Goal: Entertainment & Leisure: Consume media (video, audio)

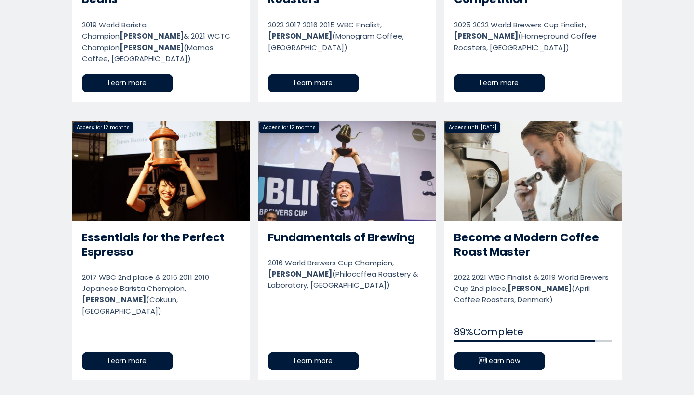
scroll to position [667, 0]
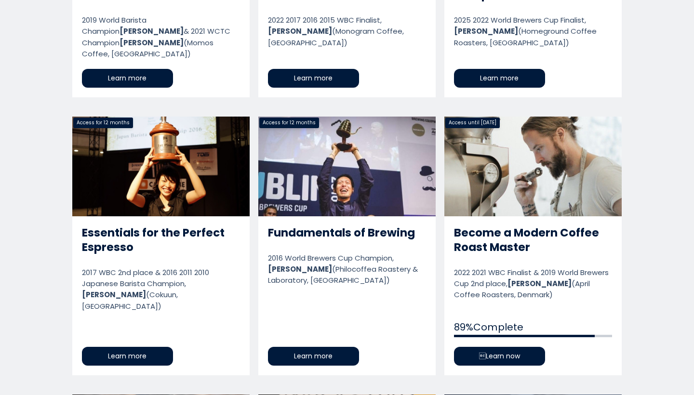
click at [513, 232] on link "Become a Modern Coffee Roast Master" at bounding box center [533, 246] width 177 height 258
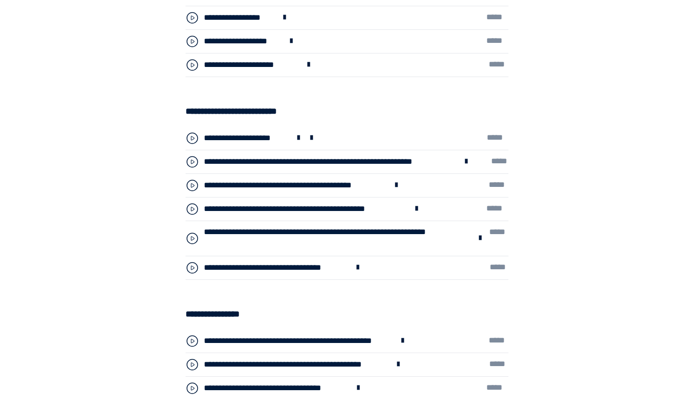
scroll to position [3074, 0]
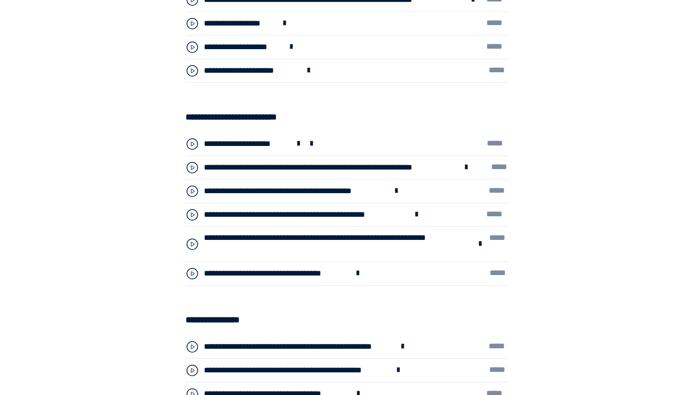
click at [297, 162] on div "**********" at bounding box center [331, 168] width 254 height 13
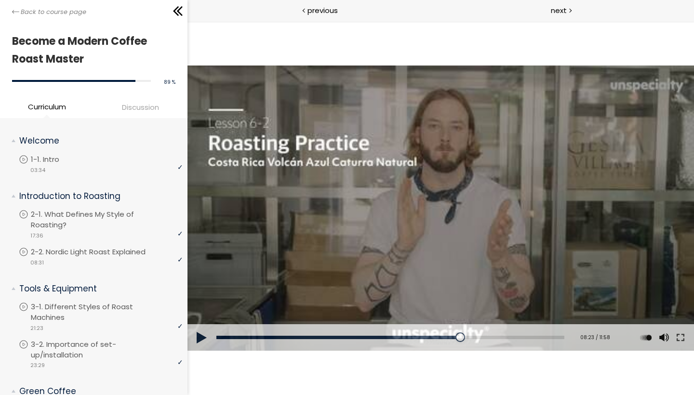
click at [390, 280] on div at bounding box center [440, 208] width 507 height 285
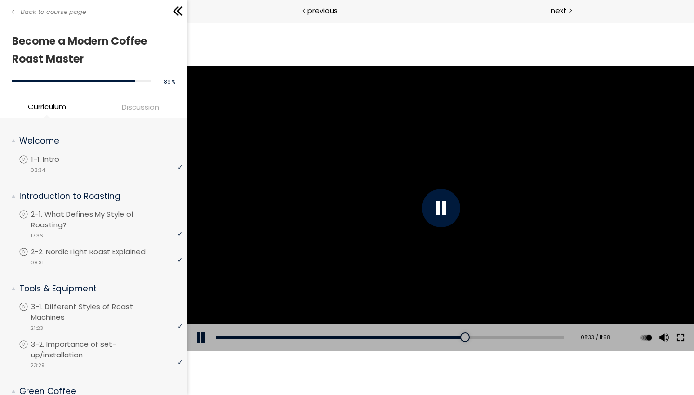
click at [685, 336] on button at bounding box center [680, 338] width 17 height 27
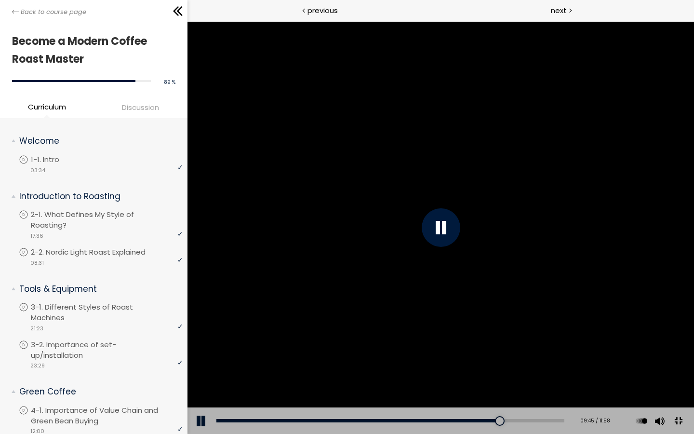
click at [694, 337] on div at bounding box center [440, 227] width 507 height 413
click at [689, 395] on button at bounding box center [678, 421] width 22 height 22
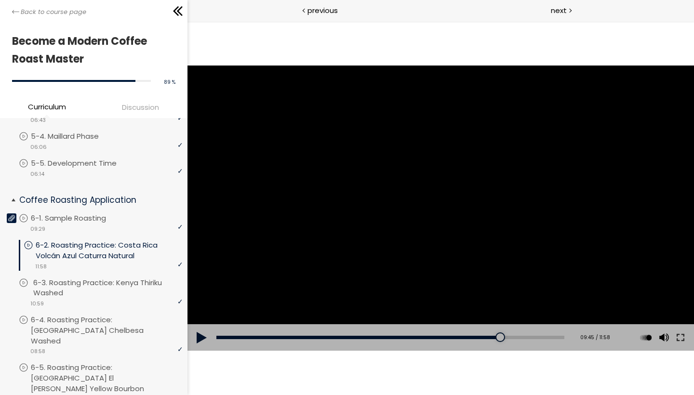
scroll to position [504, 0]
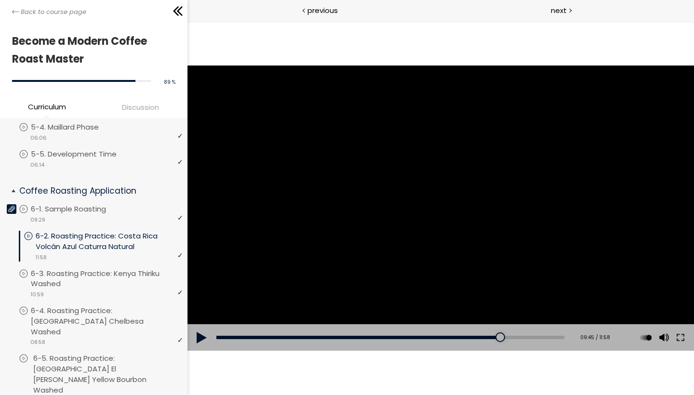
click at [83, 353] on p "6-5. Roasting Practice: Guatemala El Socorro Yellow Bourbon Washed" at bounding box center [109, 374] width 152 height 42
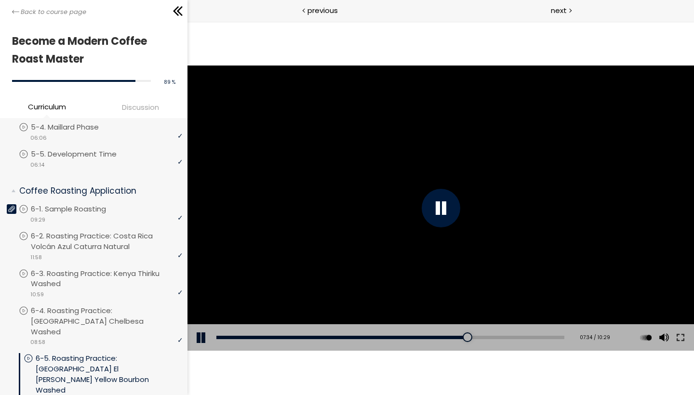
click at [443, 213] on div "[Notice] Next to the "PR-5648" label in the upper right corner, it says [Guatem…" at bounding box center [440, 208] width 507 height 285
click at [443, 213] on div at bounding box center [440, 208] width 39 height 39
click at [680, 343] on button at bounding box center [680, 338] width 17 height 27
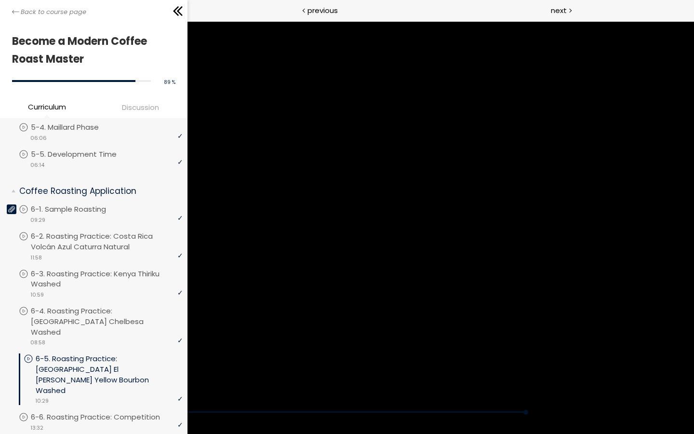
click at [386, 395] on div "Click for sound @keyframes VOLUME_SMALL_WAVE_FLASH { 0% { opacity: 0; } 33% { o…" at bounding box center [347, 217] width 694 height 391
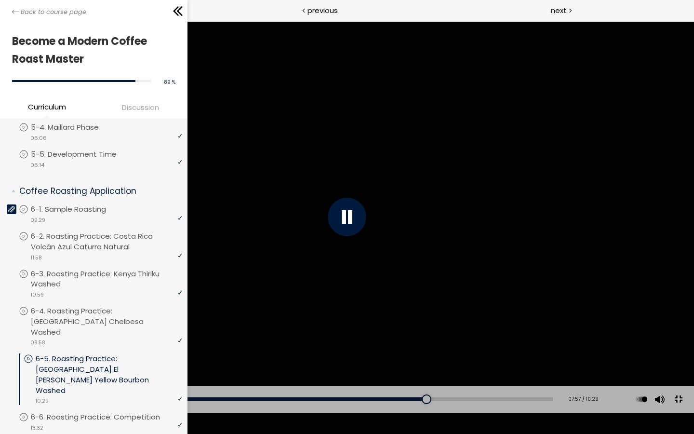
click at [347, 217] on div at bounding box center [347, 217] width 39 height 39
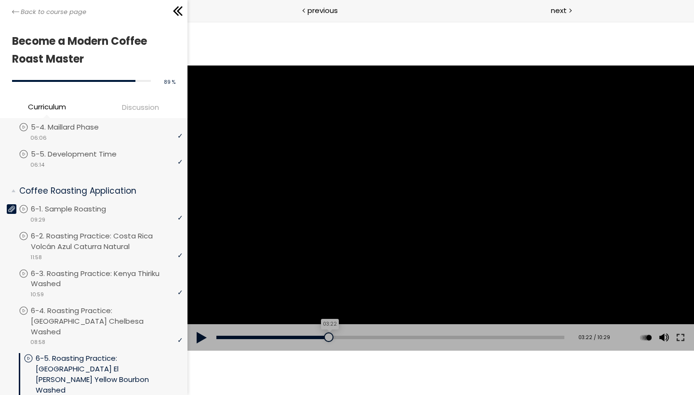
click at [329, 336] on div "03:22" at bounding box center [390, 337] width 348 height 3
click at [307, 334] on div "Add chapter 02:48" at bounding box center [390, 338] width 348 height 27
click at [304, 339] on div "02:36" at bounding box center [390, 337] width 348 height 3
click at [315, 286] on div "[Notice] Next to the "PR-5648" label in the upper right corner, it says [Guatem…" at bounding box center [440, 208] width 507 height 285
click at [264, 337] on div "01:25" at bounding box center [390, 337] width 348 height 3
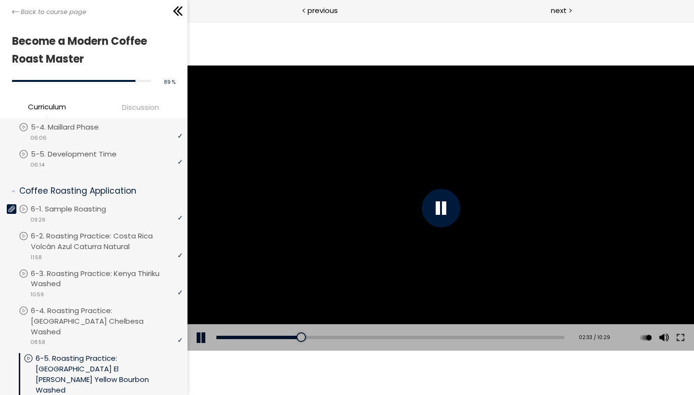
click at [440, 214] on div "[Notice] Next to the "PR-5648" label in the upper right corner, it says [Guatem…" at bounding box center [440, 208] width 507 height 285
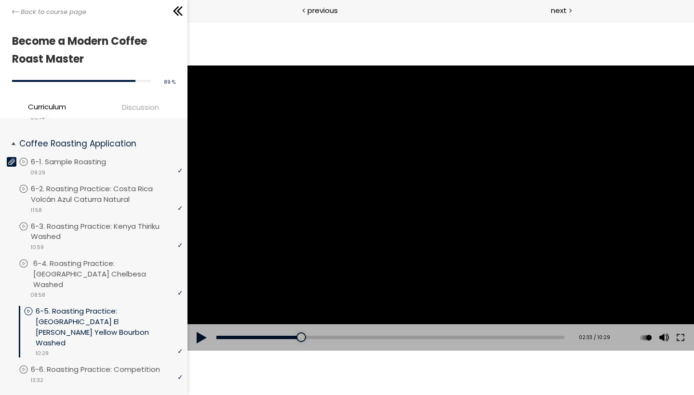
click at [93, 262] on p "6-4. Roasting Practice: Ethiopia Chelbesa Washed" at bounding box center [109, 273] width 152 height 31
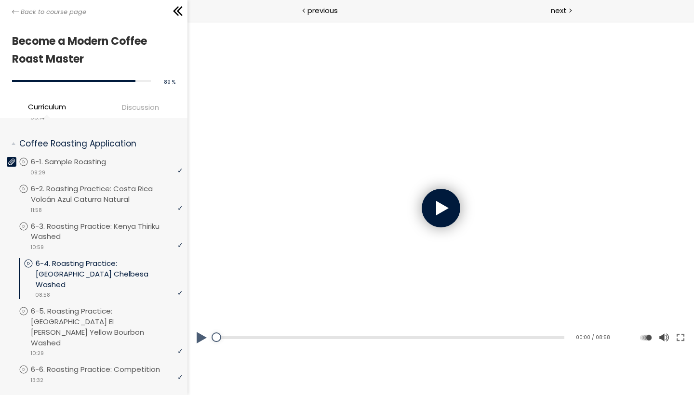
click at [438, 203] on div at bounding box center [440, 208] width 39 height 39
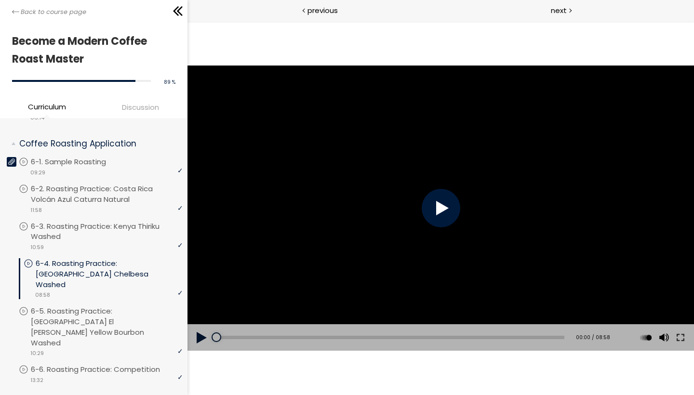
click at [439, 215] on div at bounding box center [440, 208] width 39 height 39
click at [335, 333] on div "Add chapter 02:36" at bounding box center [390, 338] width 348 height 27
click at [306, 338] on div "02:17" at bounding box center [390, 337] width 348 height 3
click at [442, 213] on div at bounding box center [440, 208] width 39 height 39
